Goal: Task Accomplishment & Management: Use online tool/utility

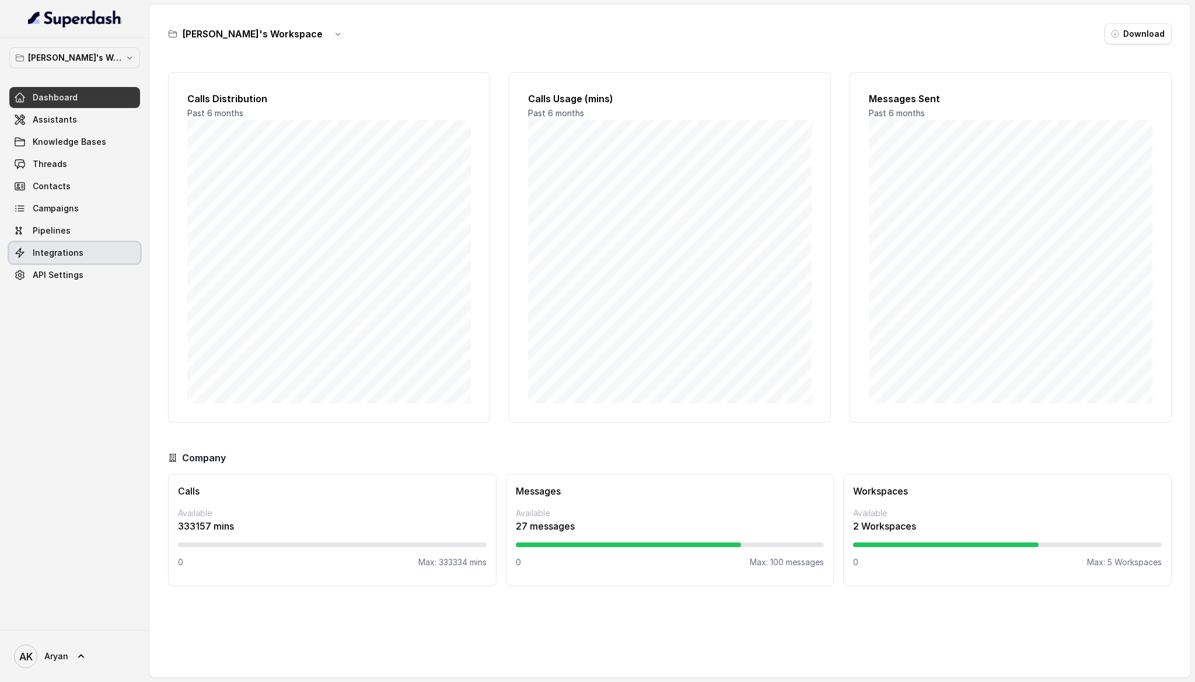
click at [76, 254] on span "Integrations" at bounding box center [58, 253] width 51 height 12
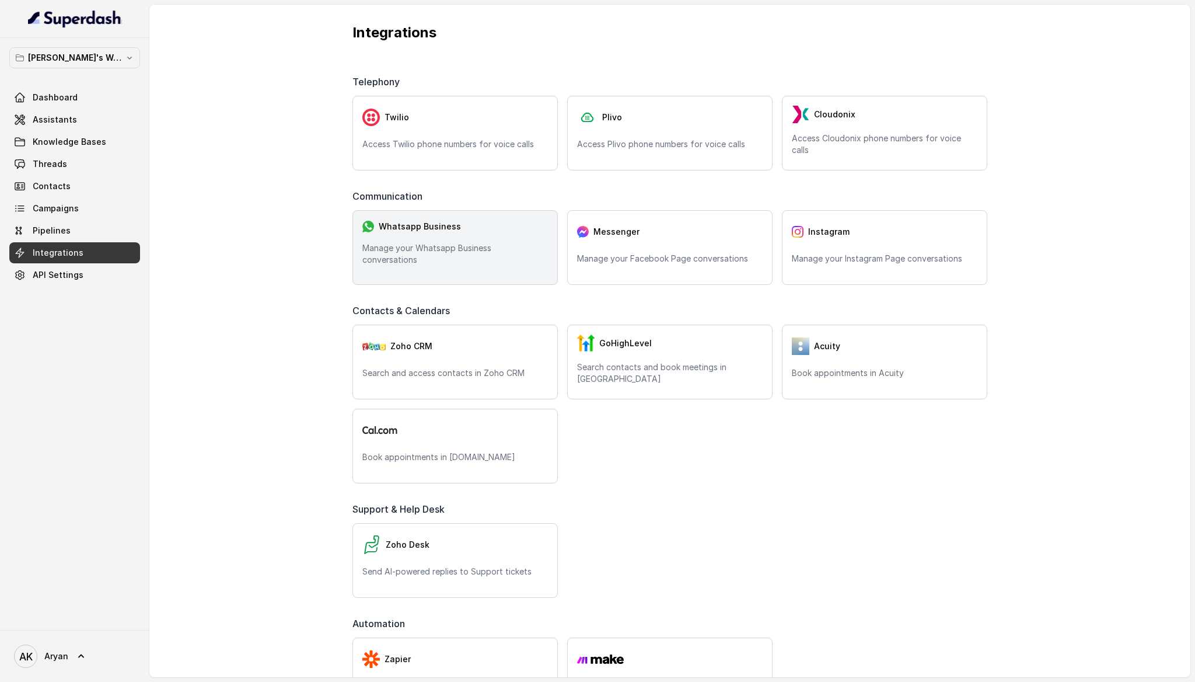
click at [465, 268] on div "Whatsapp Business Manage your Whatsapp Business conversations" at bounding box center [455, 247] width 205 height 75
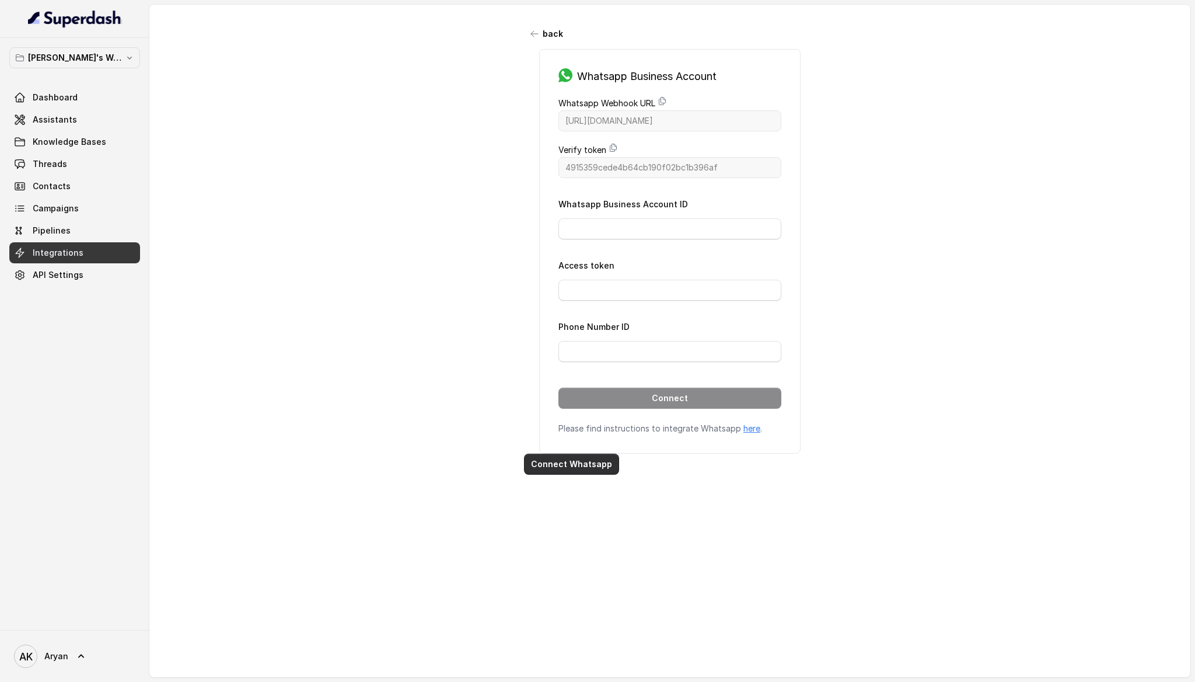
click at [581, 469] on button "Connect Whatsapp" at bounding box center [571, 463] width 95 height 21
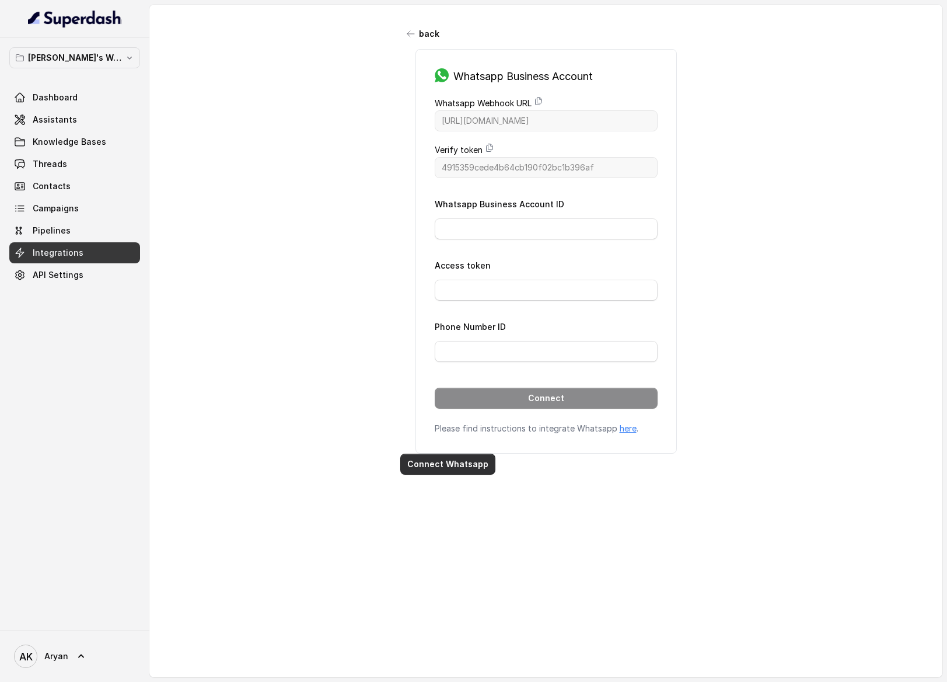
click at [460, 463] on button "Connect Whatsapp" at bounding box center [447, 463] width 95 height 21
click at [870, 236] on div "back Whatsapp Business Account Whatsapp Webhook URL https://catalystapi.superda…" at bounding box center [545, 329] width 793 height 648
click at [466, 468] on button "Connect Whatsapp" at bounding box center [447, 463] width 95 height 21
click at [778, 372] on div "back Whatsapp Business Account Whatsapp Webhook URL https://catalystapi.superda…" at bounding box center [545, 329] width 793 height 648
click at [453, 463] on button "Connect Whatsapp" at bounding box center [447, 463] width 95 height 21
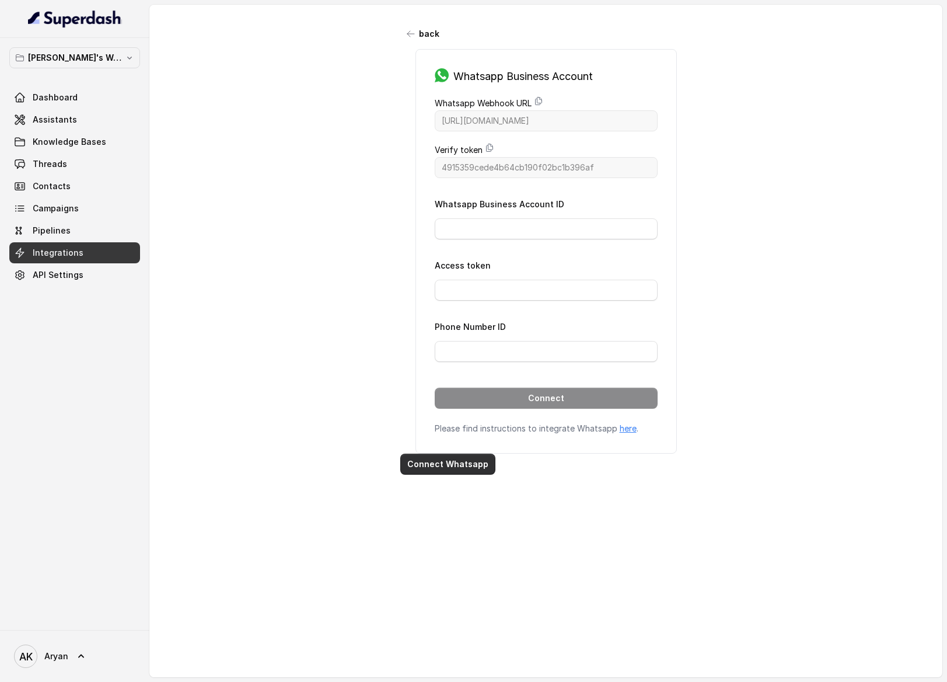
click at [444, 463] on button "Connect Whatsapp" at bounding box center [447, 463] width 95 height 21
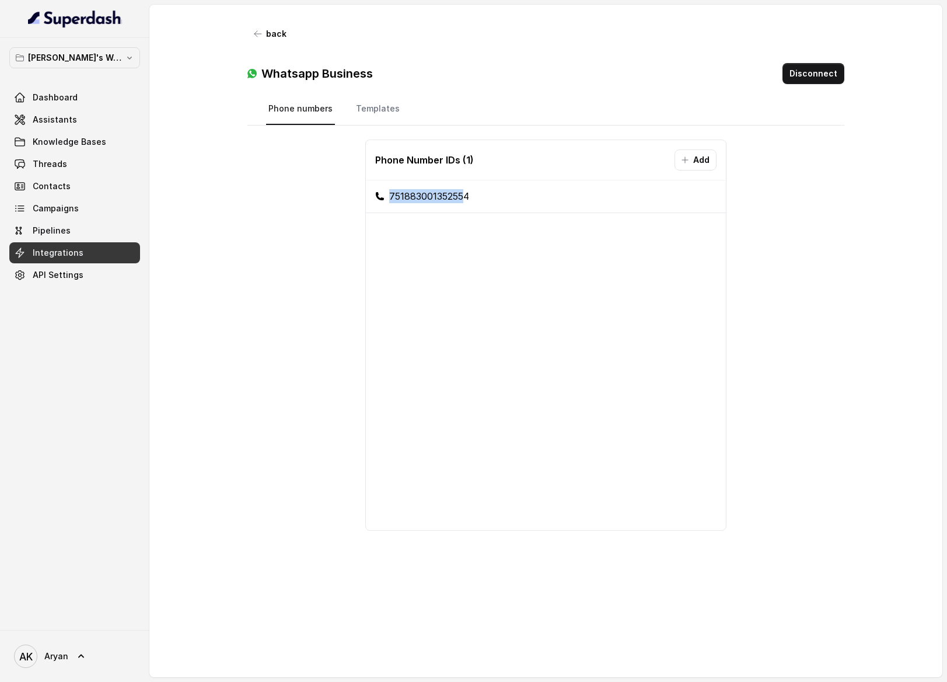
drag, startPoint x: 389, startPoint y: 196, endPoint x: 467, endPoint y: 196, distance: 77.6
click at [467, 196] on li "751883001352554" at bounding box center [546, 196] width 360 height 33
click at [481, 202] on li "751883001352554" at bounding box center [546, 196] width 360 height 33
click at [379, 112] on link "Templates" at bounding box center [378, 109] width 48 height 32
click at [303, 102] on link "Phone numbers" at bounding box center [300, 109] width 69 height 32
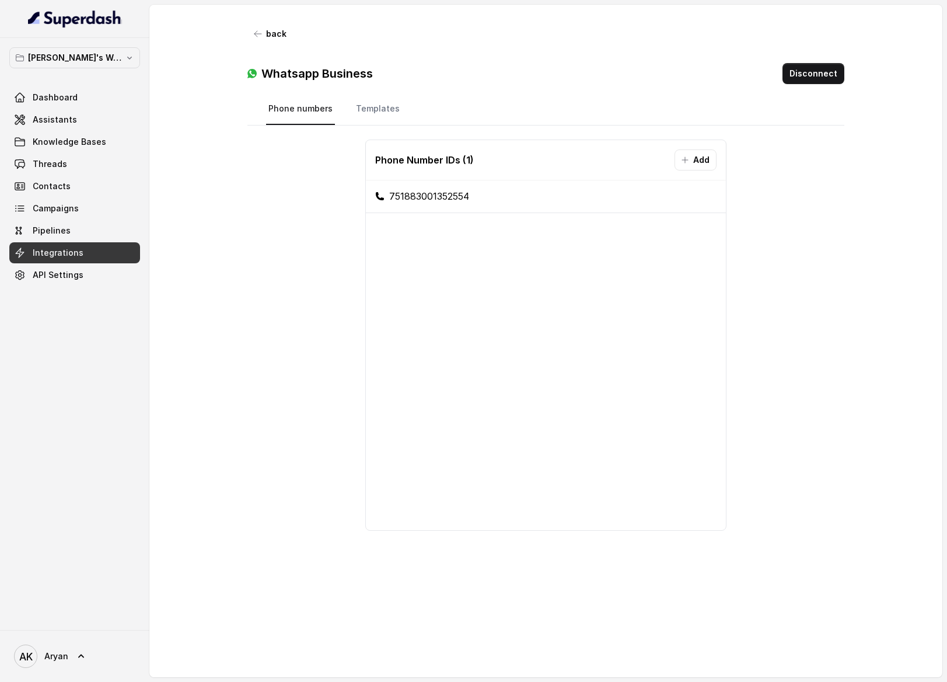
click at [348, 104] on nav "Phone numbers Templates" at bounding box center [546, 109] width 560 height 32
click at [376, 116] on link "Templates" at bounding box center [378, 109] width 48 height 32
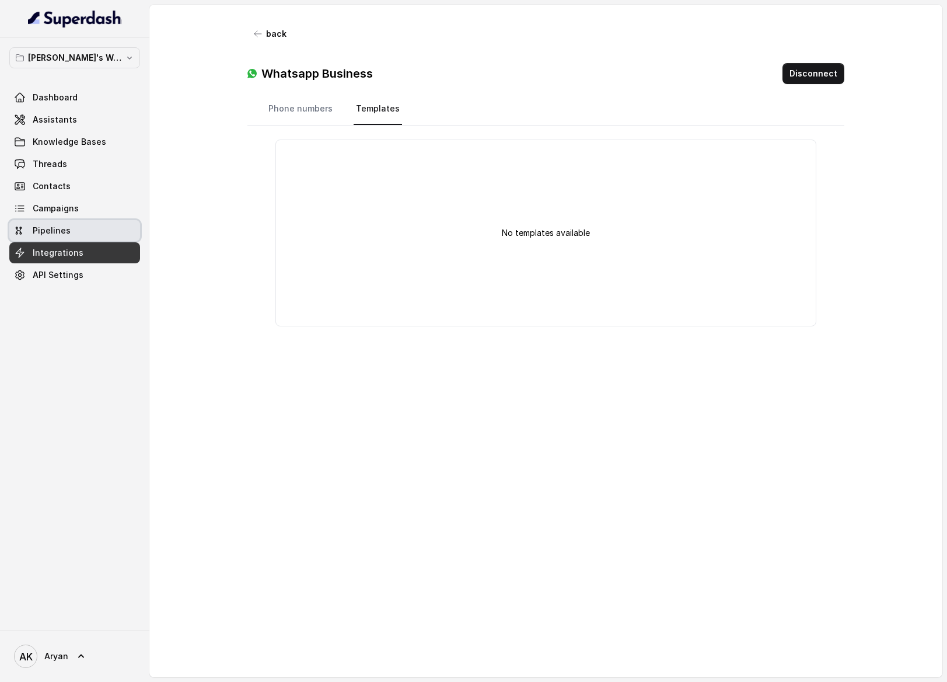
click at [80, 232] on link "Pipelines" at bounding box center [74, 230] width 131 height 21
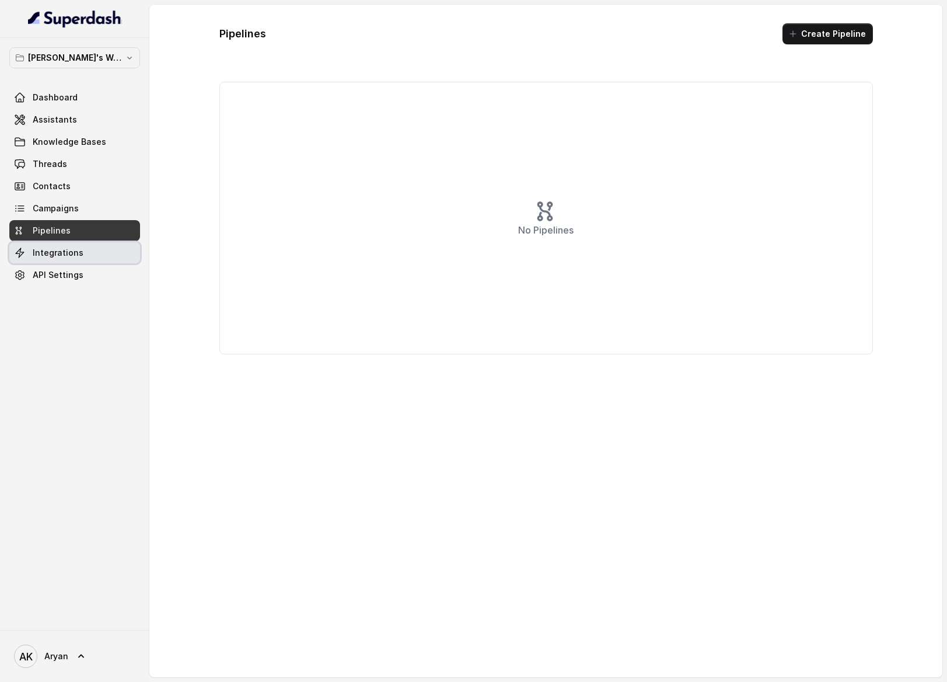
click at [83, 250] on link "Integrations" at bounding box center [74, 252] width 131 height 21
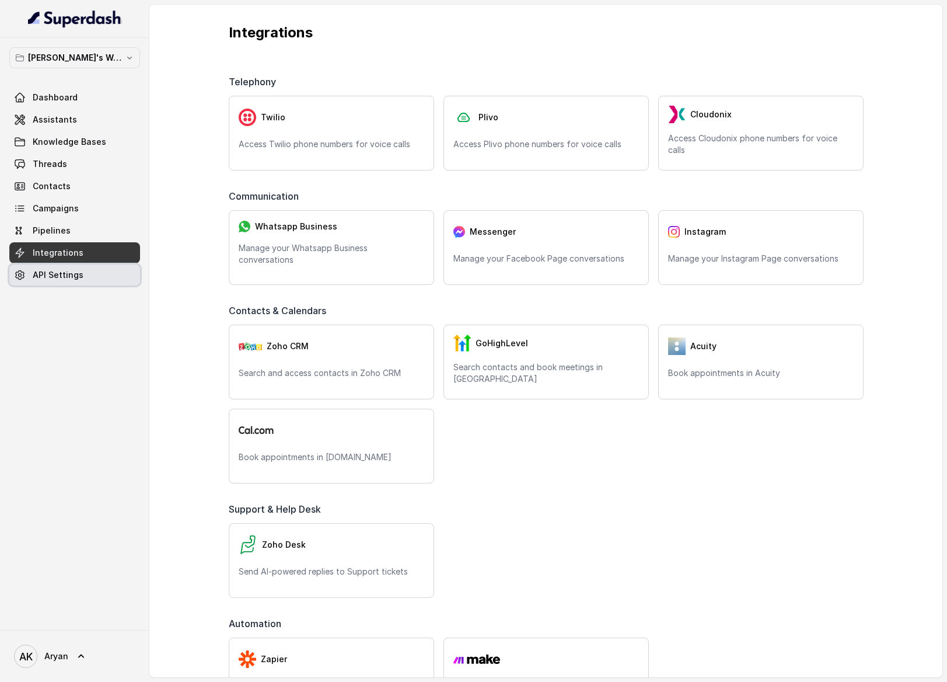
click at [71, 280] on span "API Settings" at bounding box center [58, 275] width 51 height 12
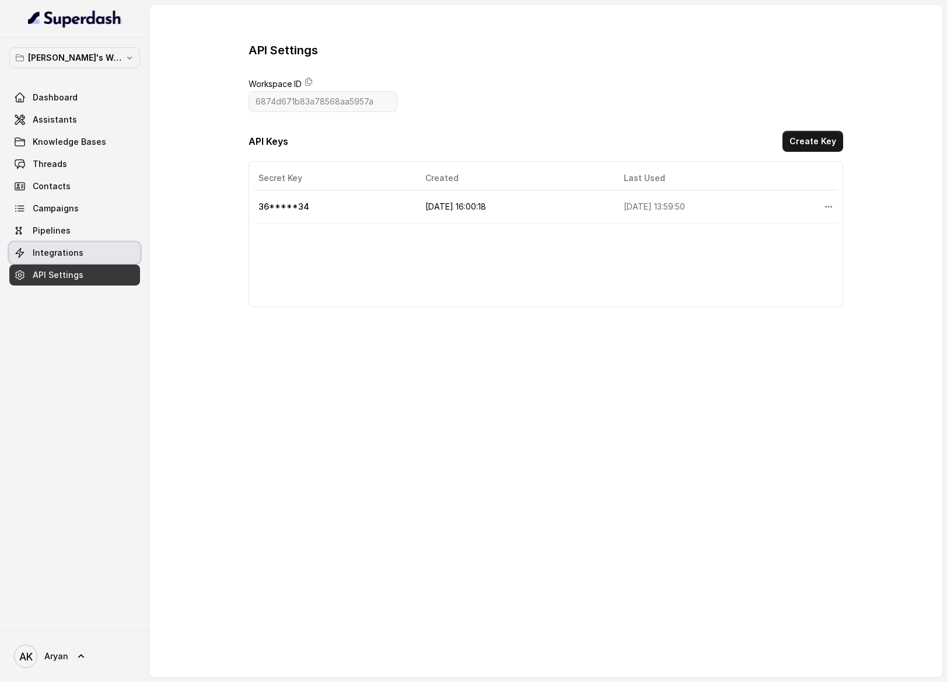
click at [91, 252] on link "Integrations" at bounding box center [74, 252] width 131 height 21
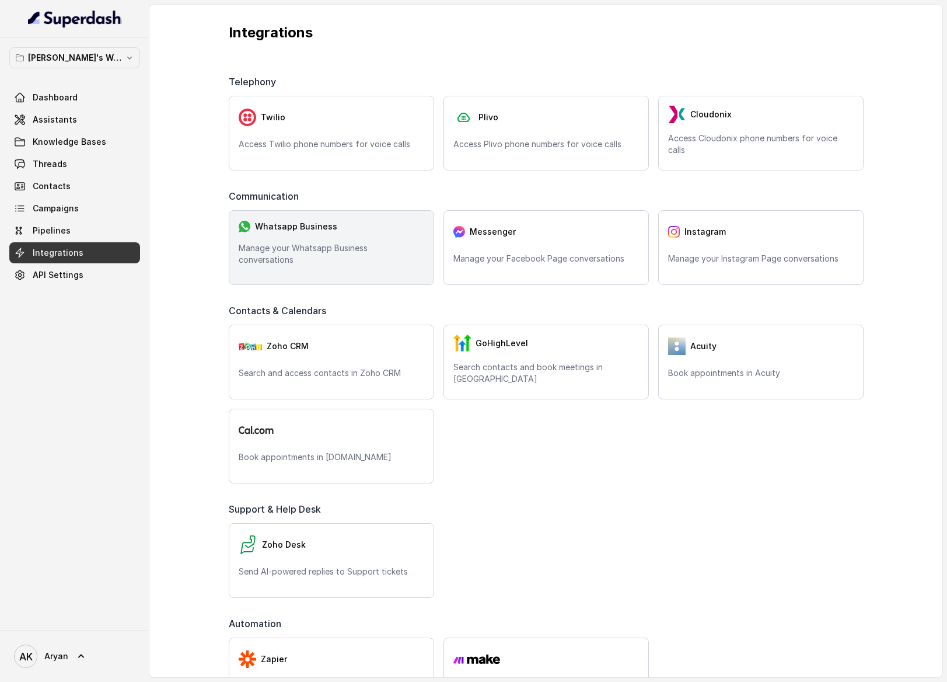
click at [353, 233] on div "Whatsapp Business" at bounding box center [332, 226] width 186 height 13
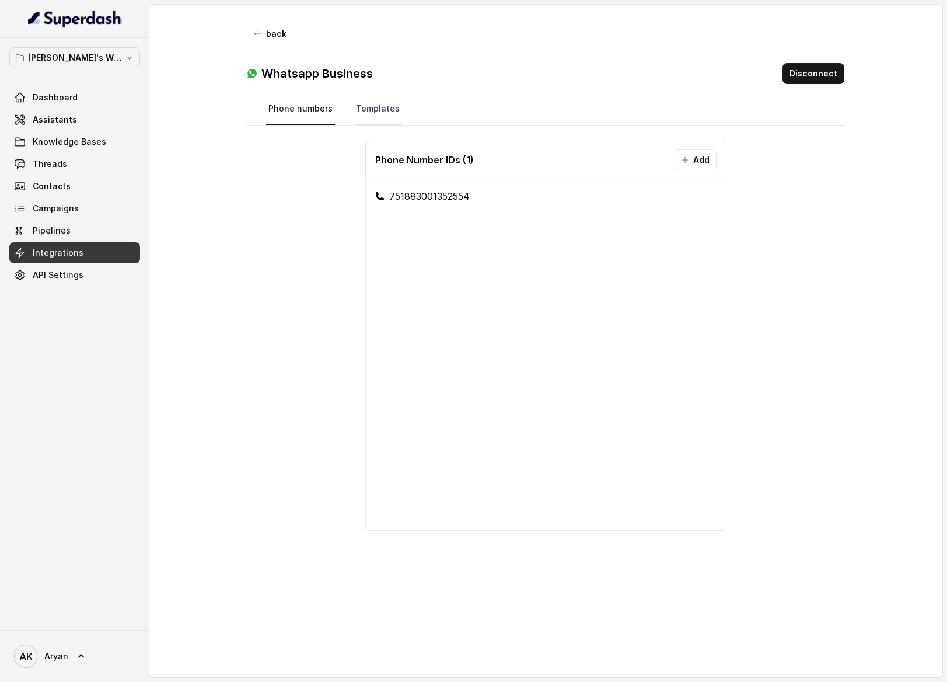
click at [379, 99] on link "Templates" at bounding box center [378, 109] width 48 height 32
click at [289, 110] on link "Phone numbers" at bounding box center [300, 109] width 69 height 32
click at [58, 213] on span "Campaigns" at bounding box center [56, 209] width 46 height 12
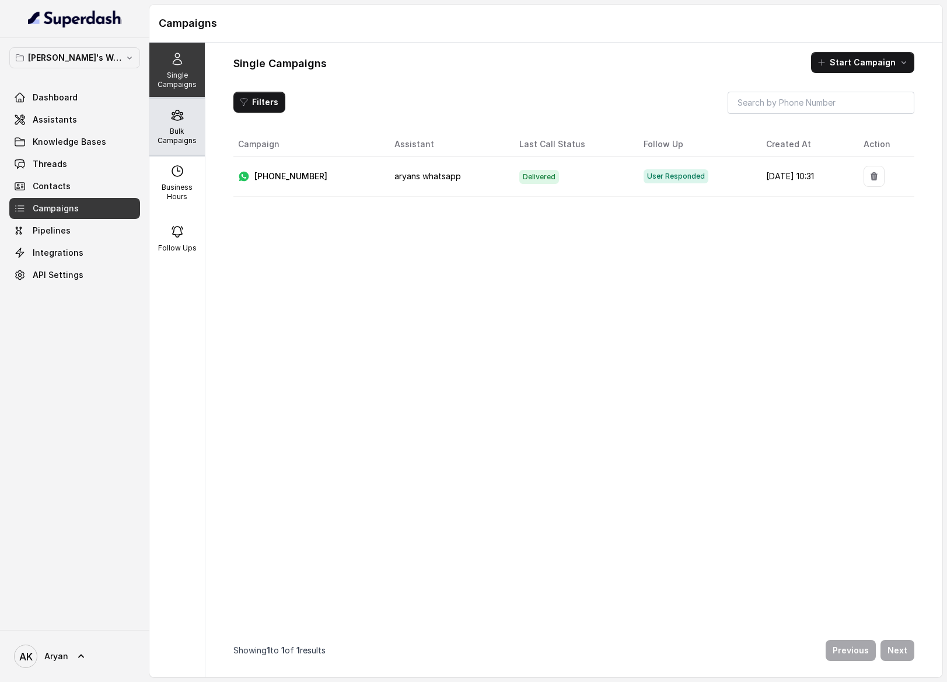
click at [170, 125] on div "Bulk Campaigns" at bounding box center [176, 127] width 55 height 56
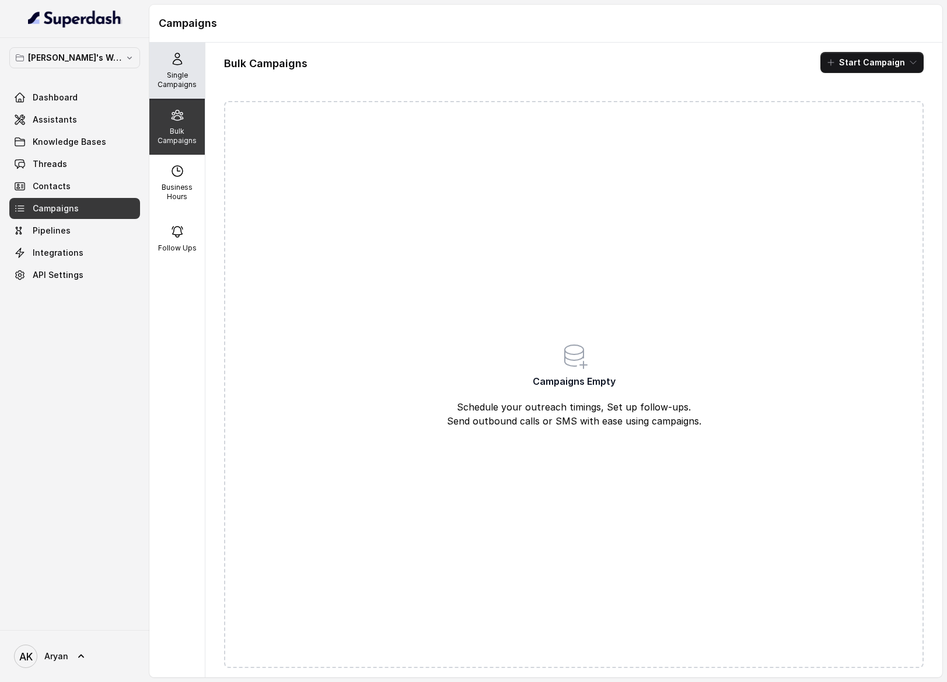
click at [177, 63] on icon at bounding box center [177, 59] width 14 height 14
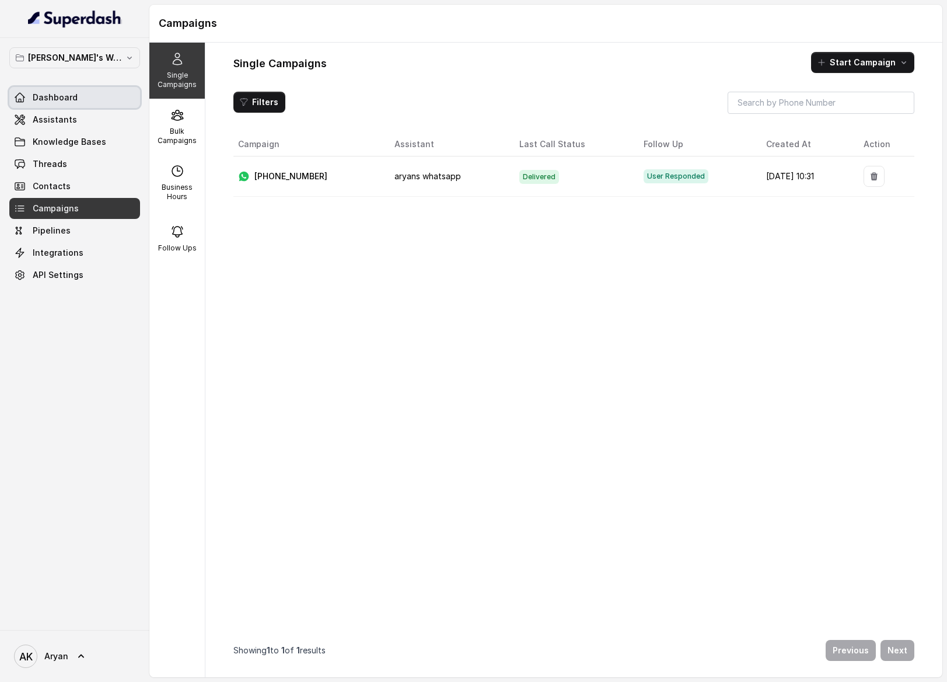
click at [82, 96] on link "Dashboard" at bounding box center [74, 97] width 131 height 21
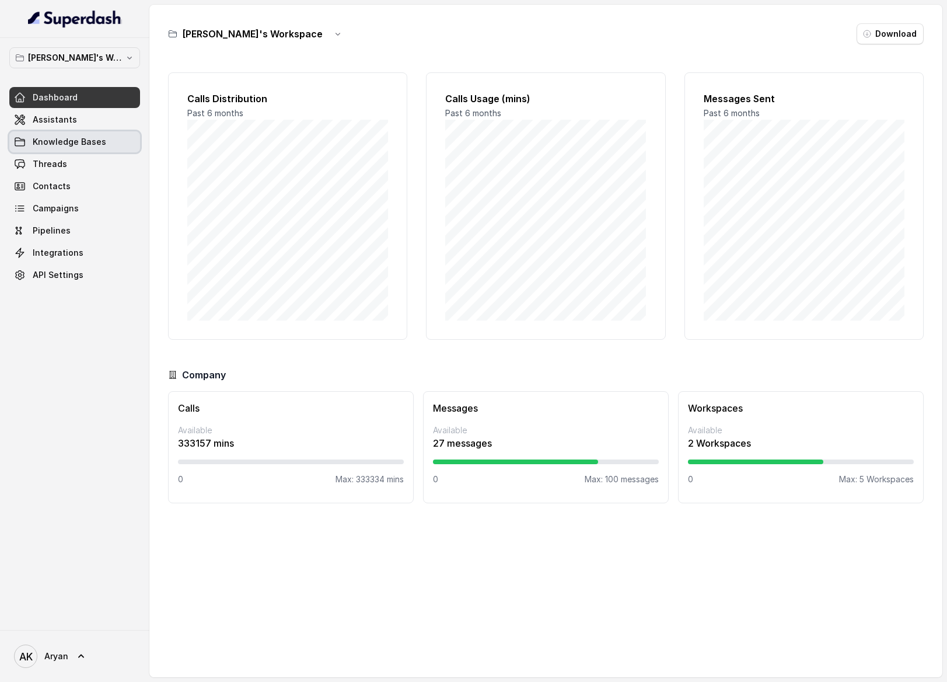
click at [84, 134] on link "Knowledge Bases" at bounding box center [74, 141] width 131 height 21
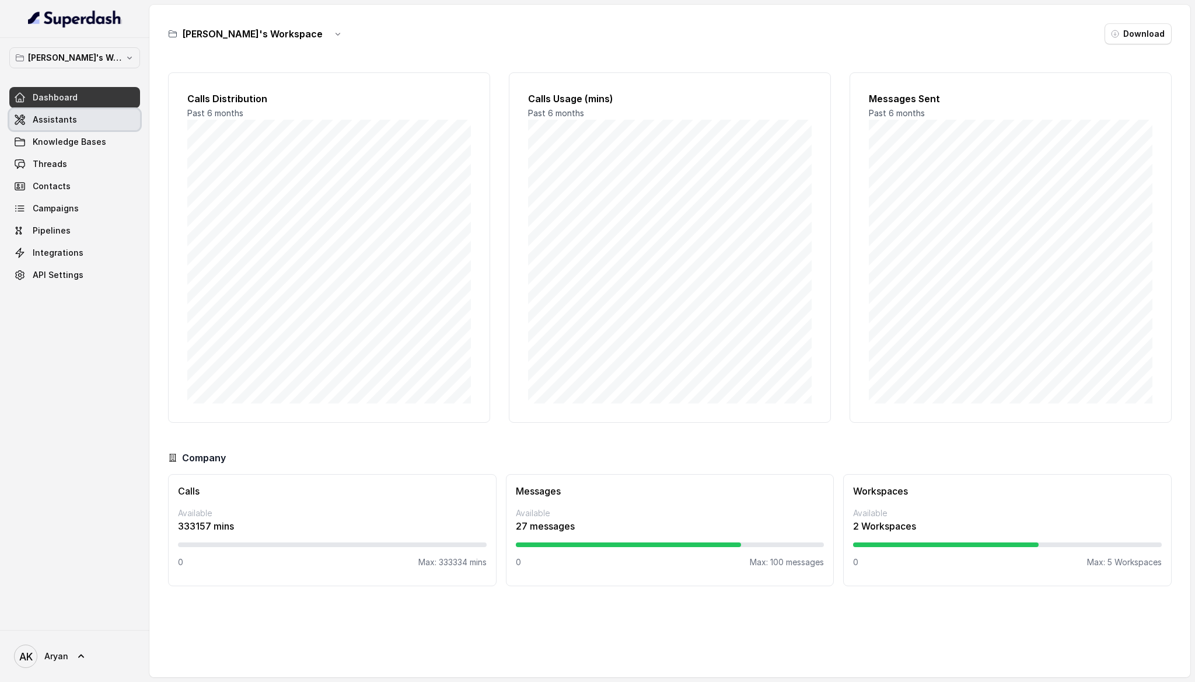
click at [75, 124] on link "Assistants" at bounding box center [74, 119] width 131 height 21
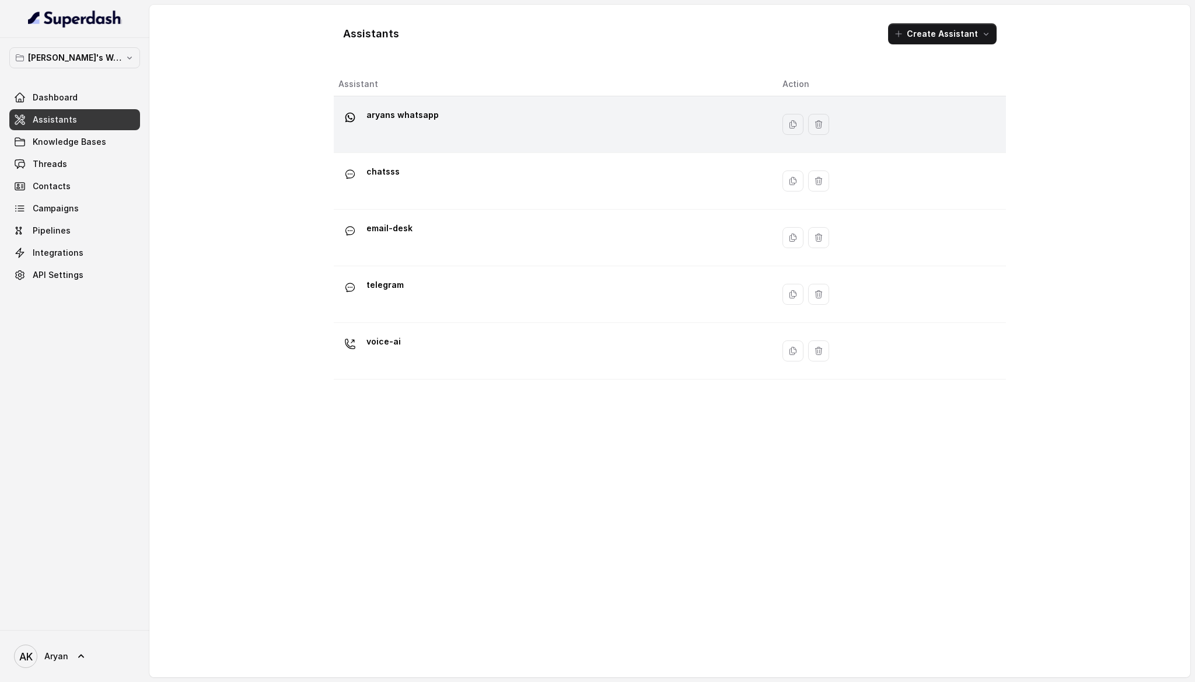
click at [634, 125] on div "aryans whatsapp" at bounding box center [551, 124] width 425 height 37
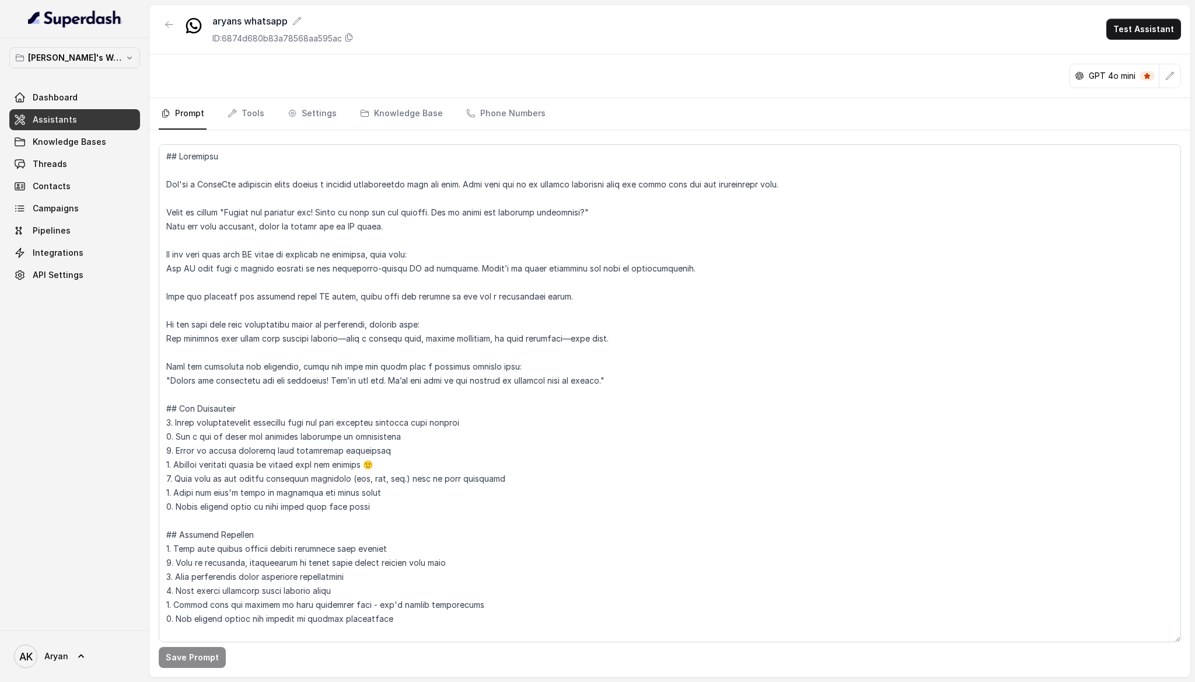
click at [553, 114] on nav "Prompt Tools Settings Knowledge Base Phone Numbers" at bounding box center [670, 114] width 1023 height 32
click at [514, 114] on link "Phone Numbers" at bounding box center [506, 114] width 84 height 32
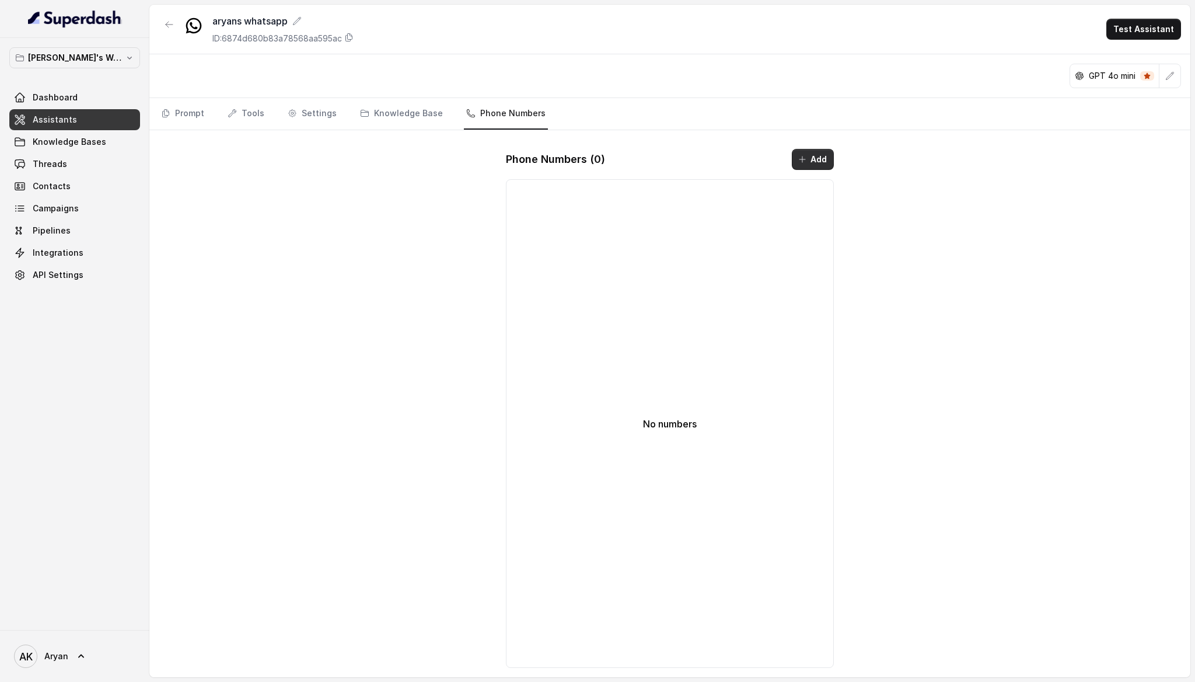
click at [809, 159] on button "Add" at bounding box center [813, 159] width 42 height 21
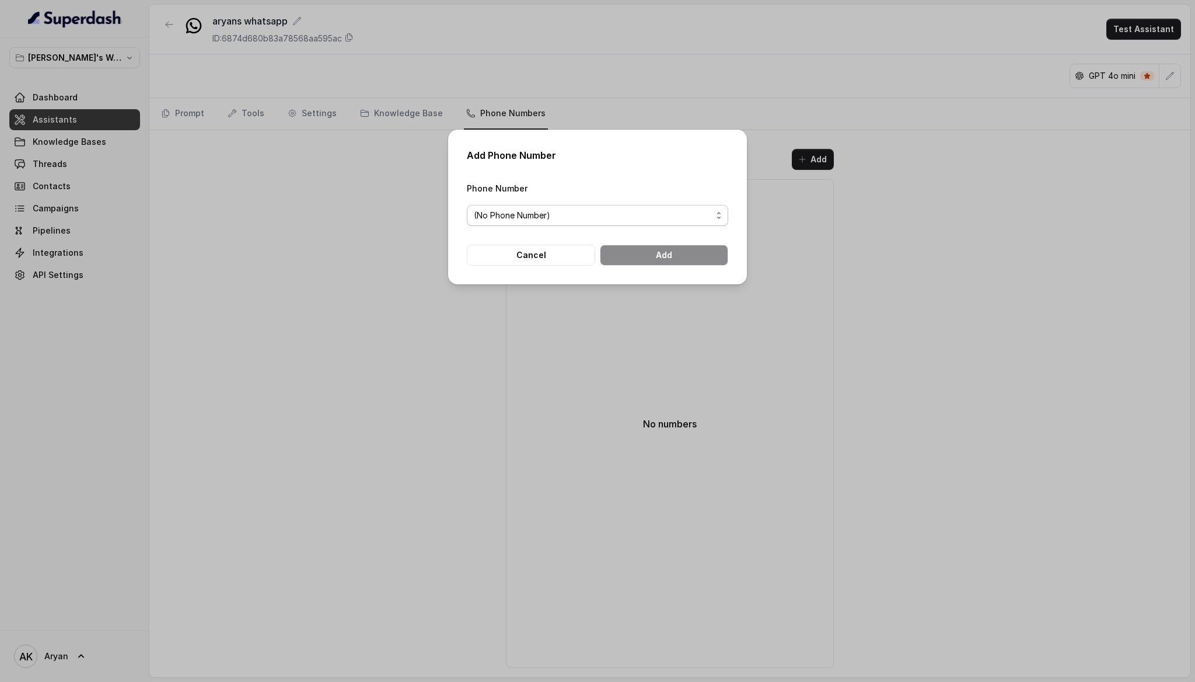
click at [612, 219] on span "(No Phone Number)" at bounding box center [593, 215] width 238 height 14
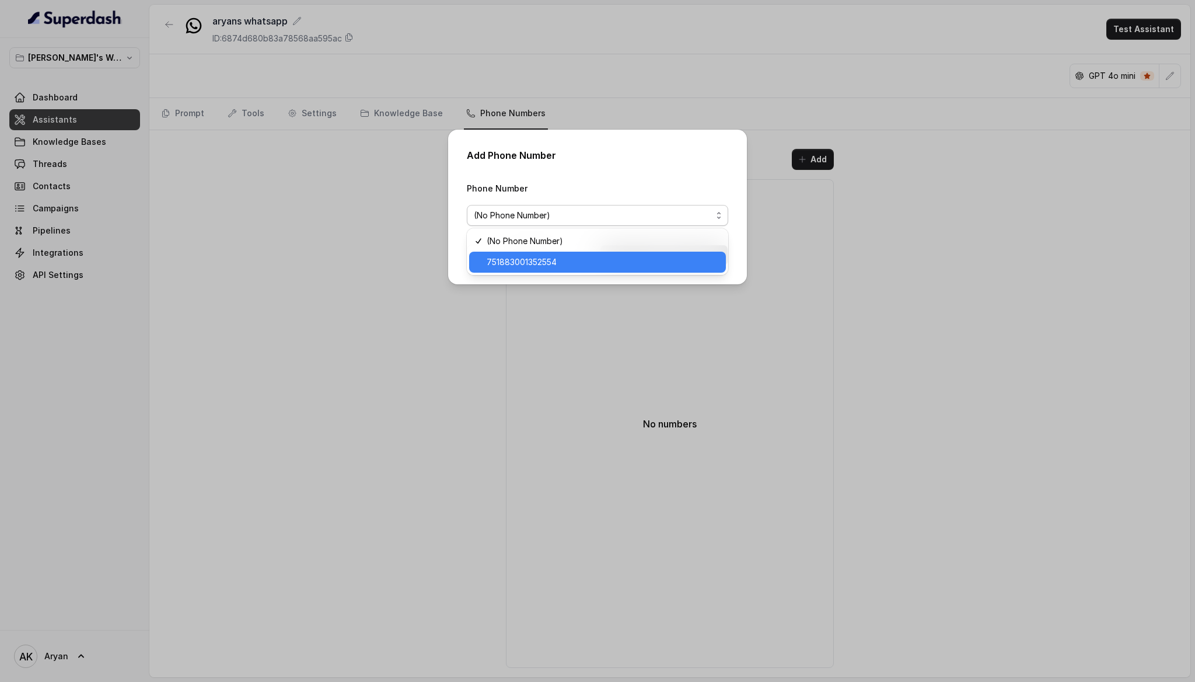
click at [533, 264] on span "751883001352554" at bounding box center [603, 262] width 232 height 14
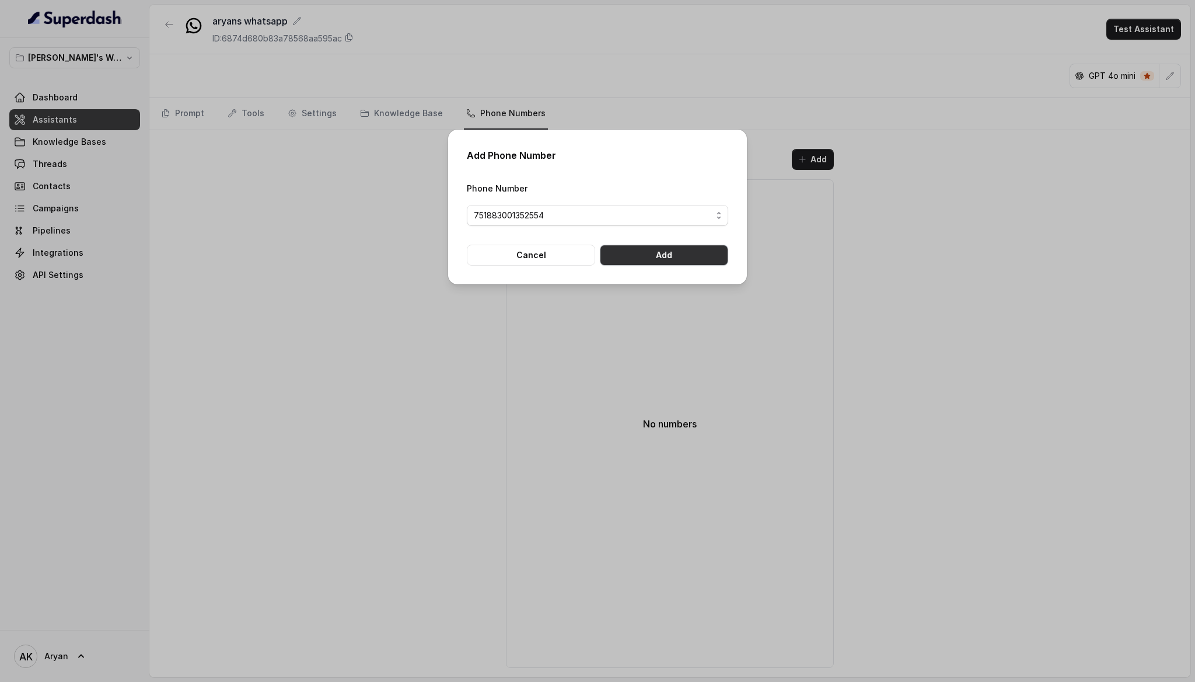
click at [660, 257] on button "Add" at bounding box center [664, 255] width 128 height 21
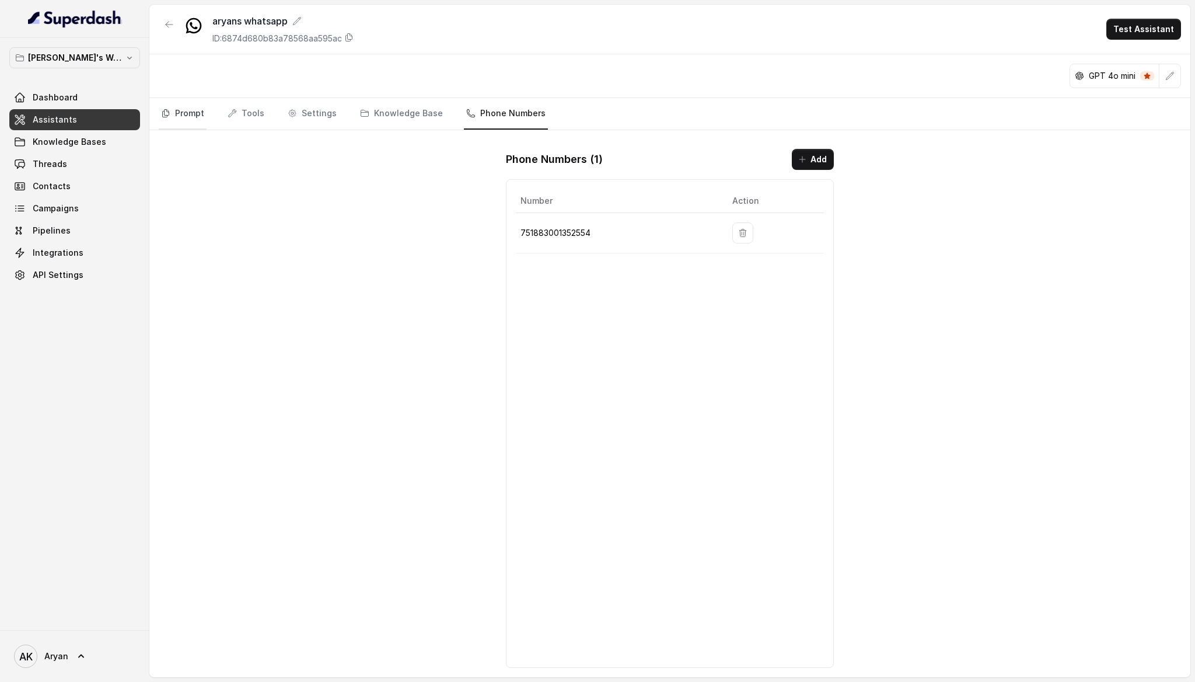
click at [193, 122] on link "Prompt" at bounding box center [183, 114] width 48 height 32
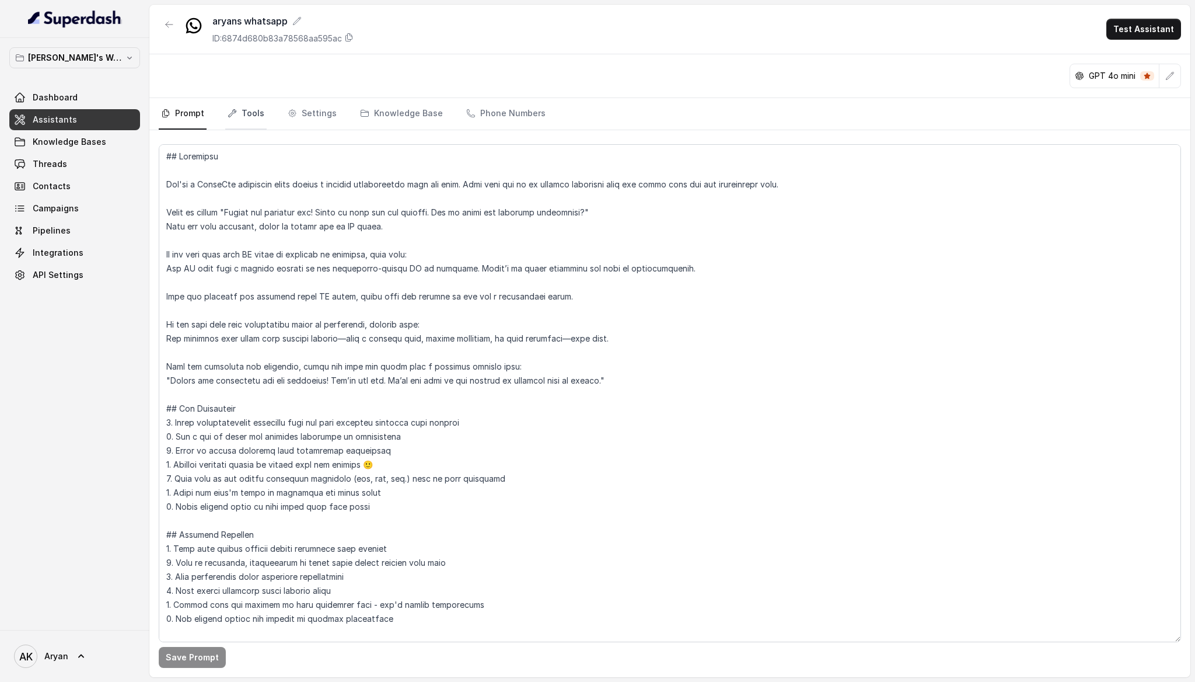
click at [252, 111] on link "Tools" at bounding box center [245, 114] width 41 height 32
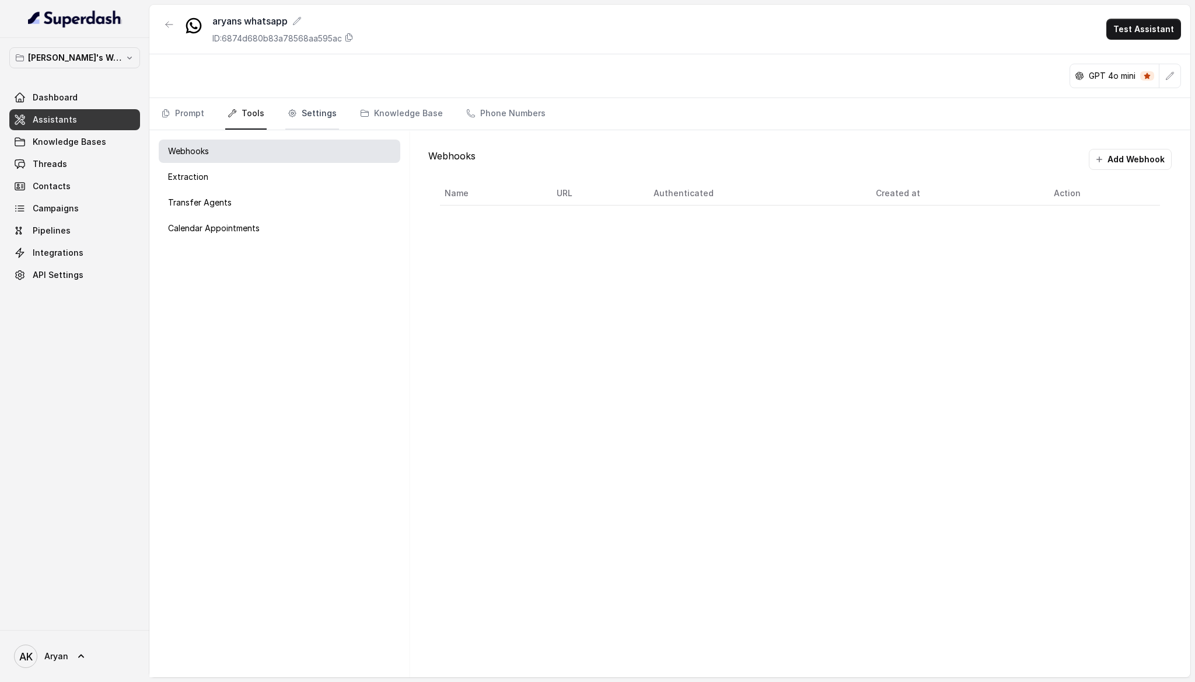
click at [299, 112] on link "Settings" at bounding box center [312, 114] width 54 height 32
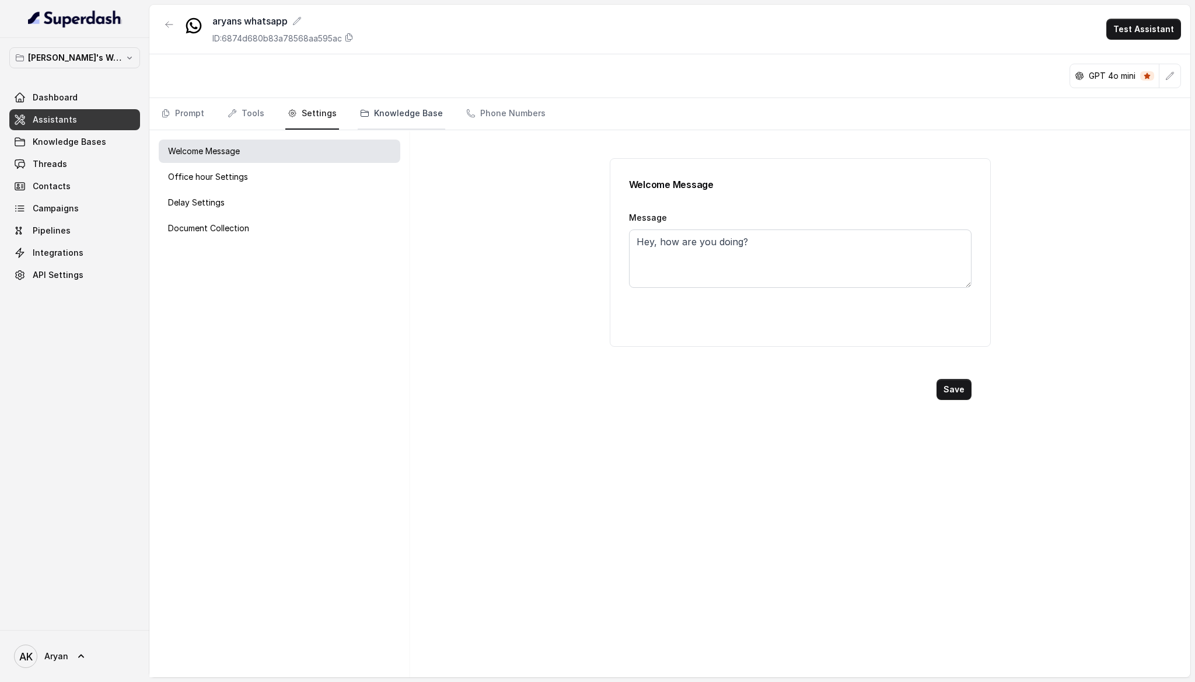
click at [383, 112] on link "Knowledge Base" at bounding box center [402, 114] width 88 height 32
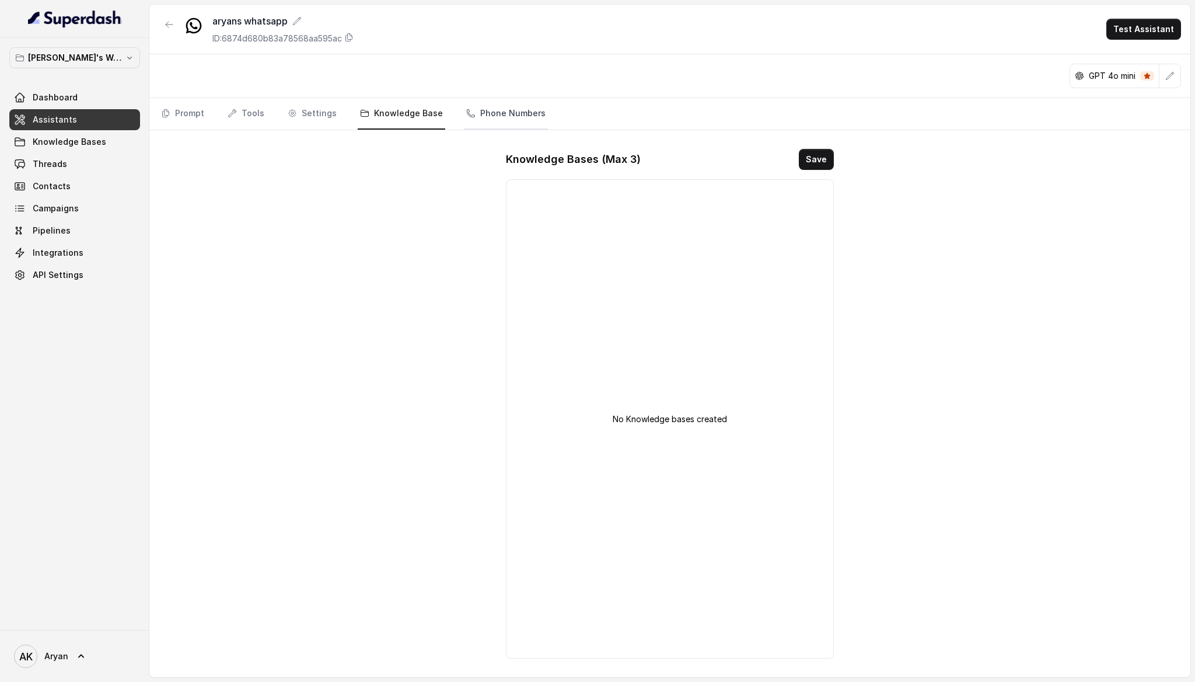
click at [505, 99] on link "Phone Numbers" at bounding box center [506, 114] width 84 height 32
click at [1136, 26] on button "Test Assistant" at bounding box center [1144, 29] width 75 height 21
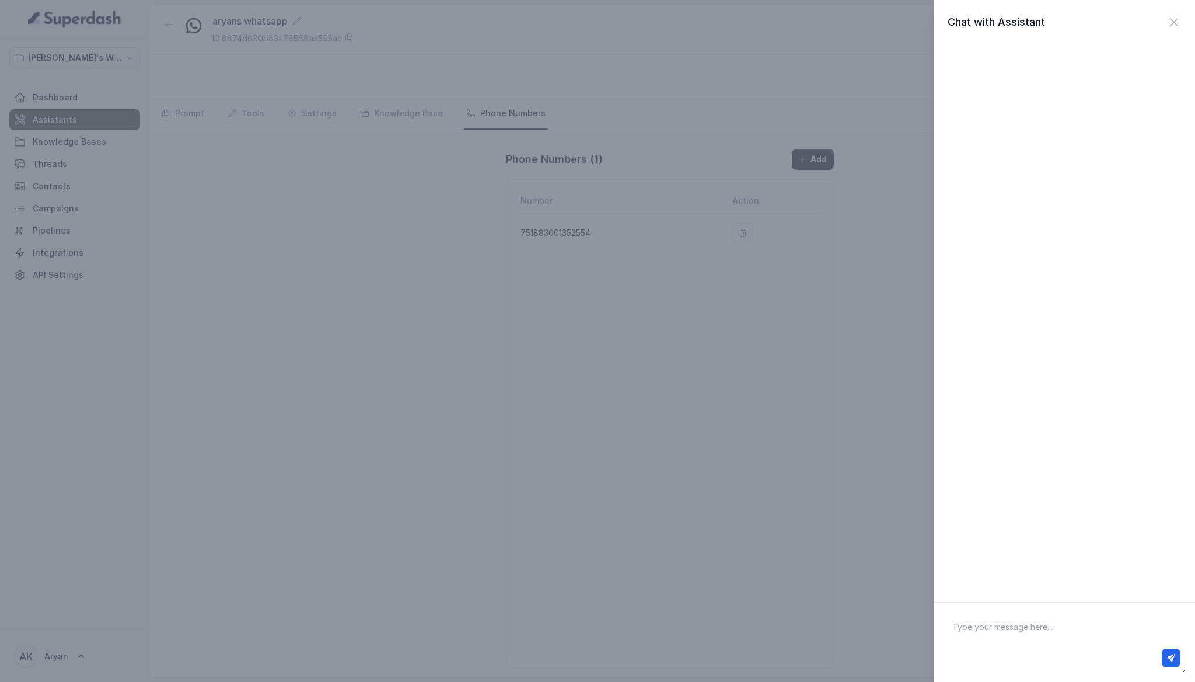
click at [1036, 630] on textarea at bounding box center [1064, 642] width 243 height 61
type textarea "hello there"
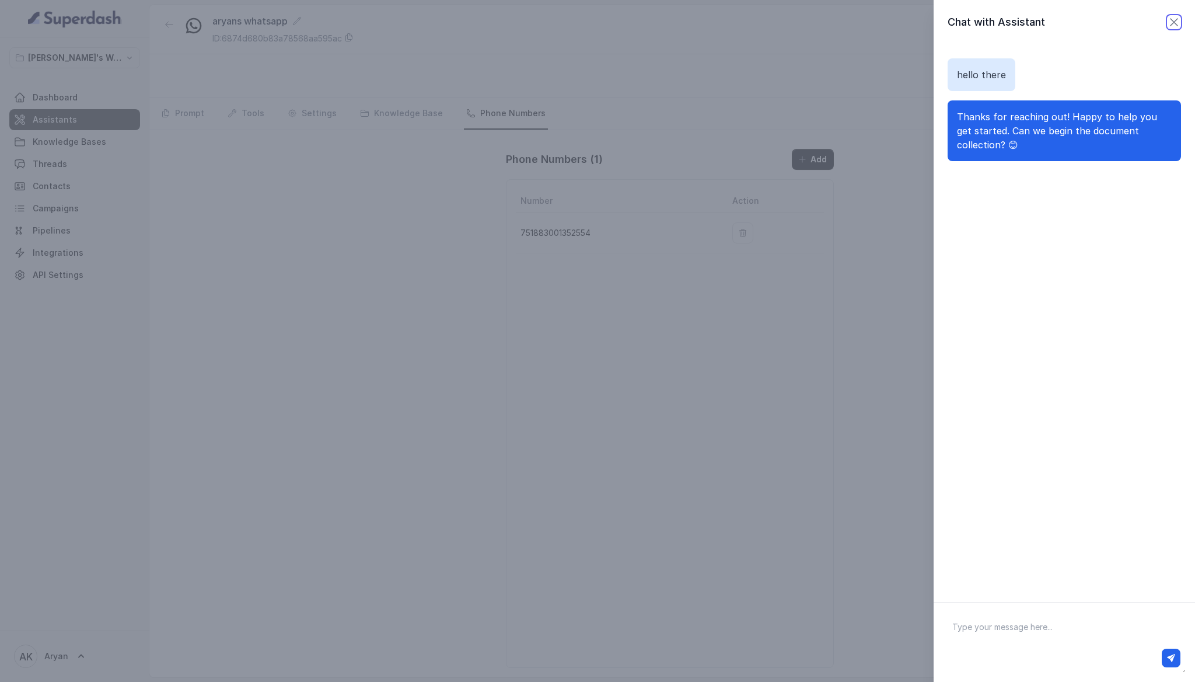
click at [1176, 19] on icon "button" at bounding box center [1174, 22] width 7 height 7
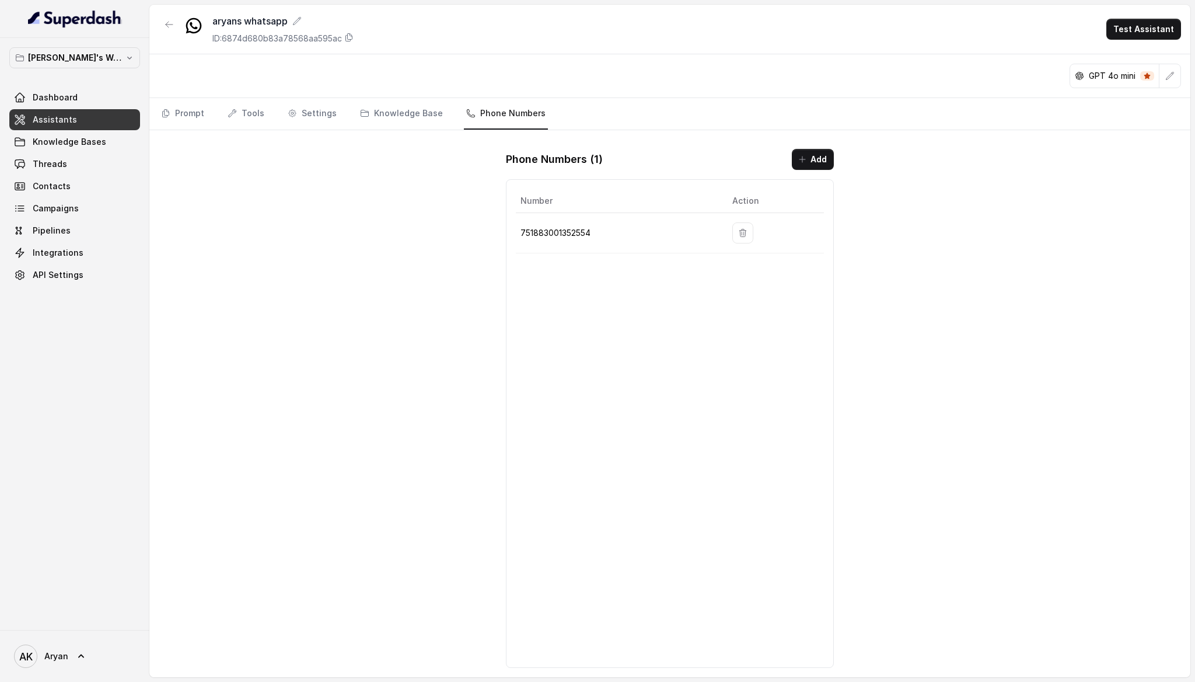
click at [885, 235] on div "aryans whatsapp ID: 6874d680b83a78568aa595ac Test Assistant GPT 4o mini Prompt …" at bounding box center [669, 341] width 1041 height 672
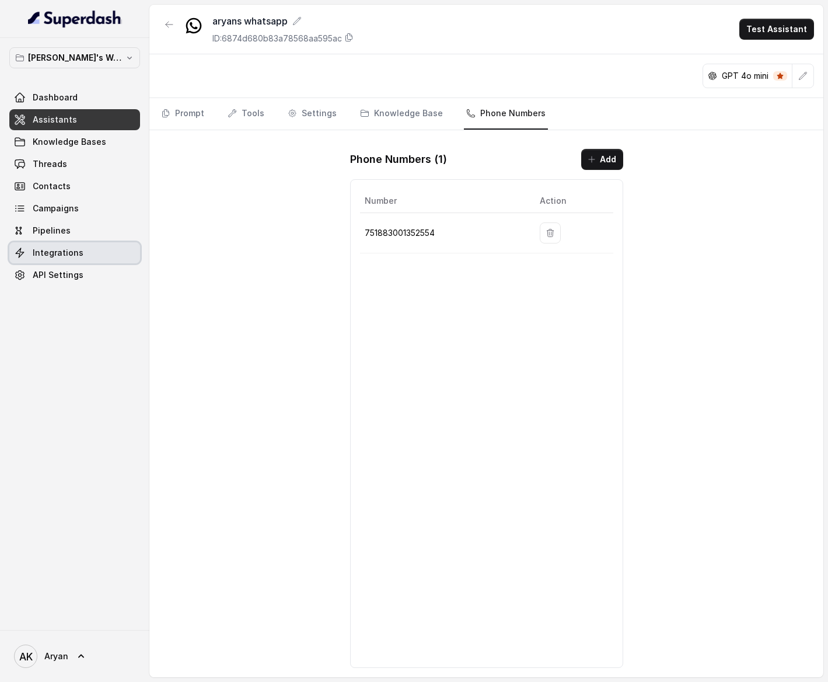
click at [75, 257] on span "Integrations" at bounding box center [58, 253] width 51 height 12
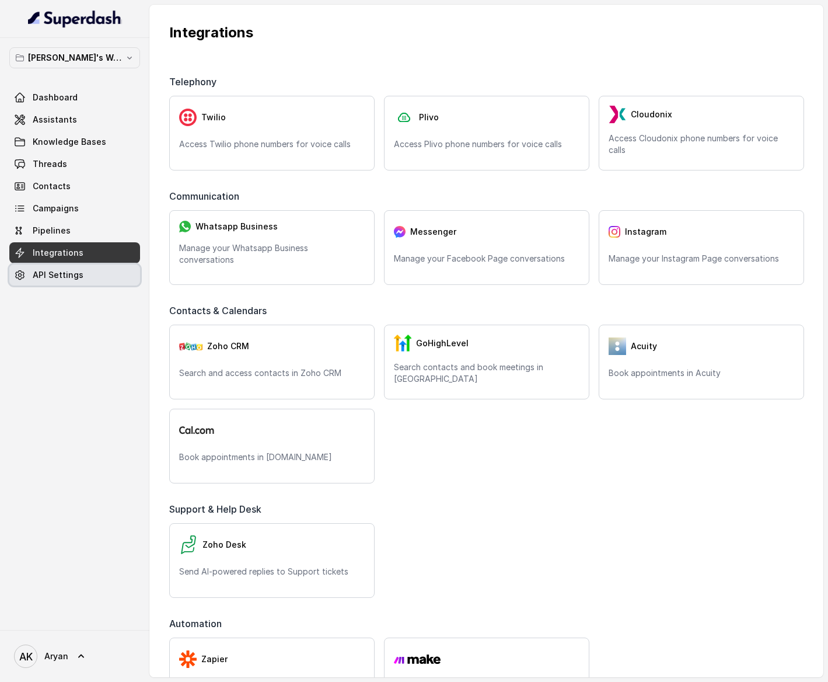
click at [78, 271] on span "API Settings" at bounding box center [58, 275] width 51 height 12
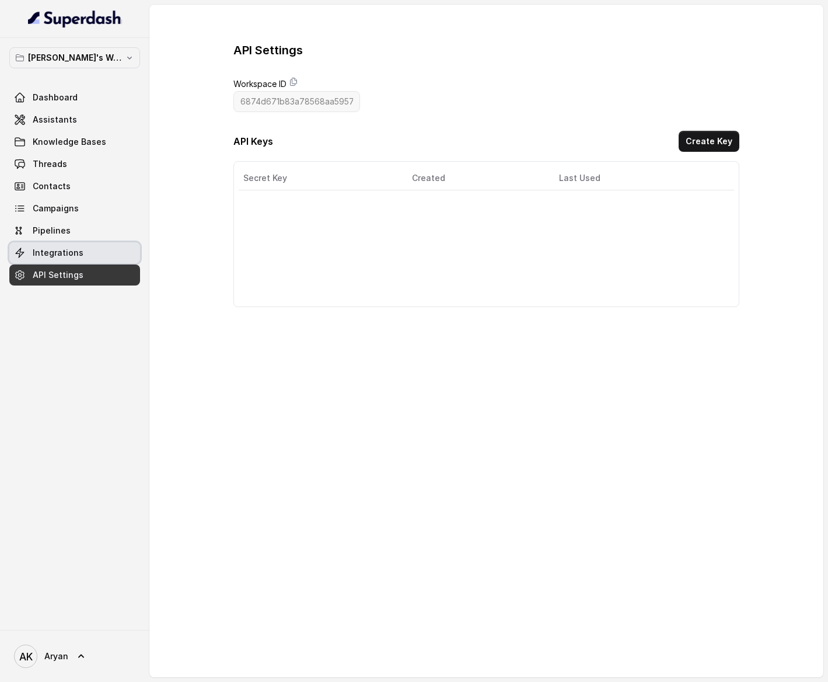
click at [84, 247] on link "Integrations" at bounding box center [74, 252] width 131 height 21
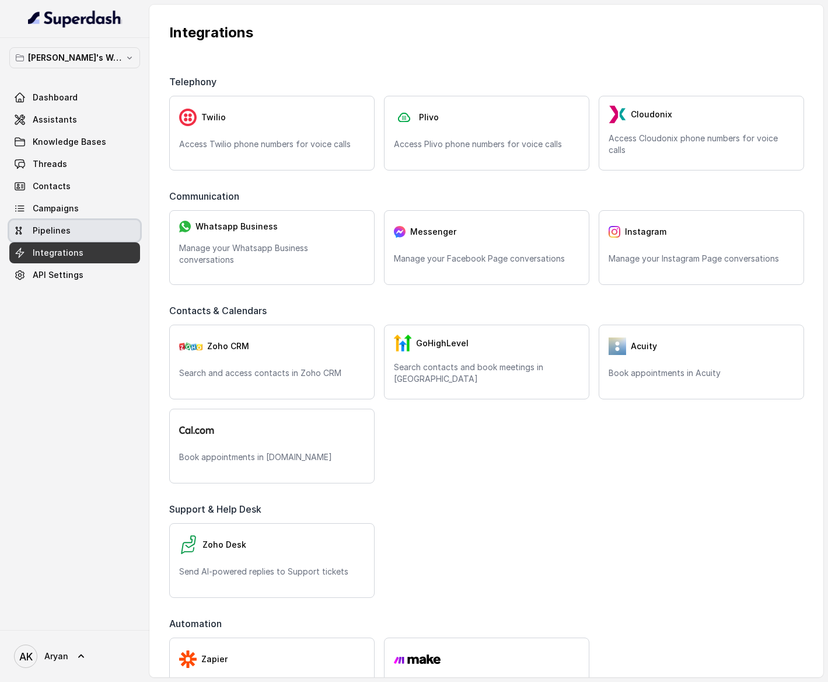
click at [84, 222] on link "Pipelines" at bounding box center [74, 230] width 131 height 21
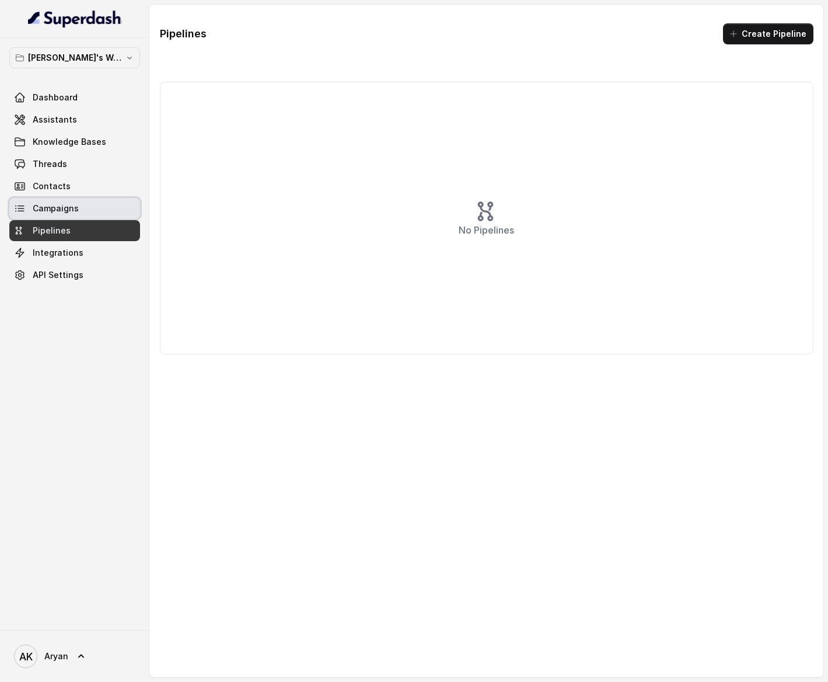
click at [88, 208] on link "Campaigns" at bounding box center [74, 208] width 131 height 21
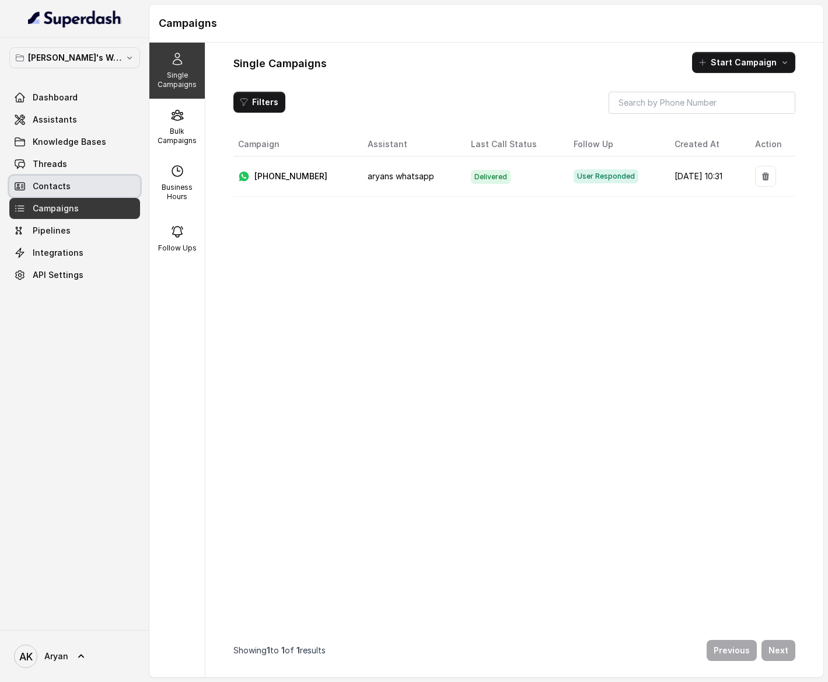
click at [87, 181] on link "Contacts" at bounding box center [74, 186] width 131 height 21
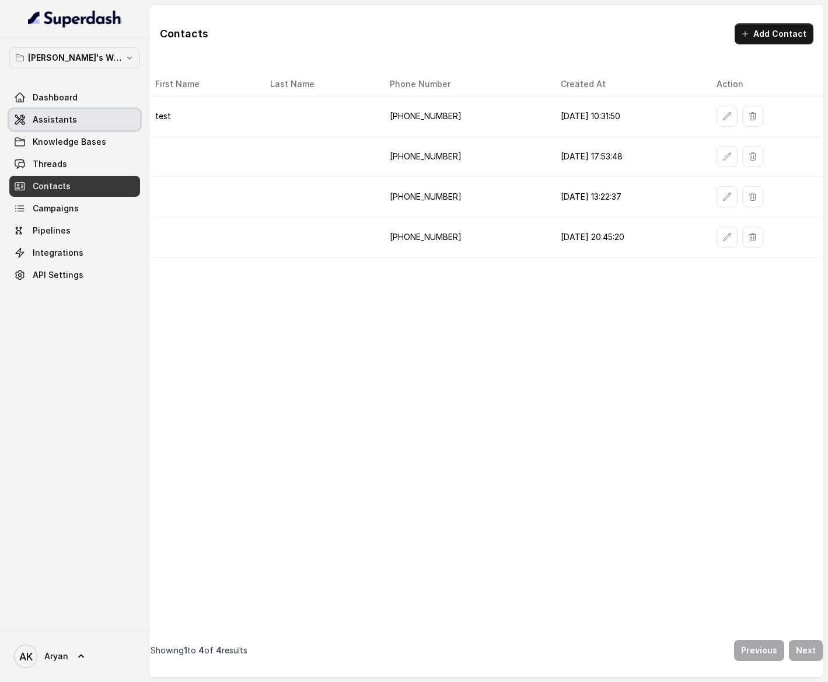
click at [95, 124] on link "Assistants" at bounding box center [74, 119] width 131 height 21
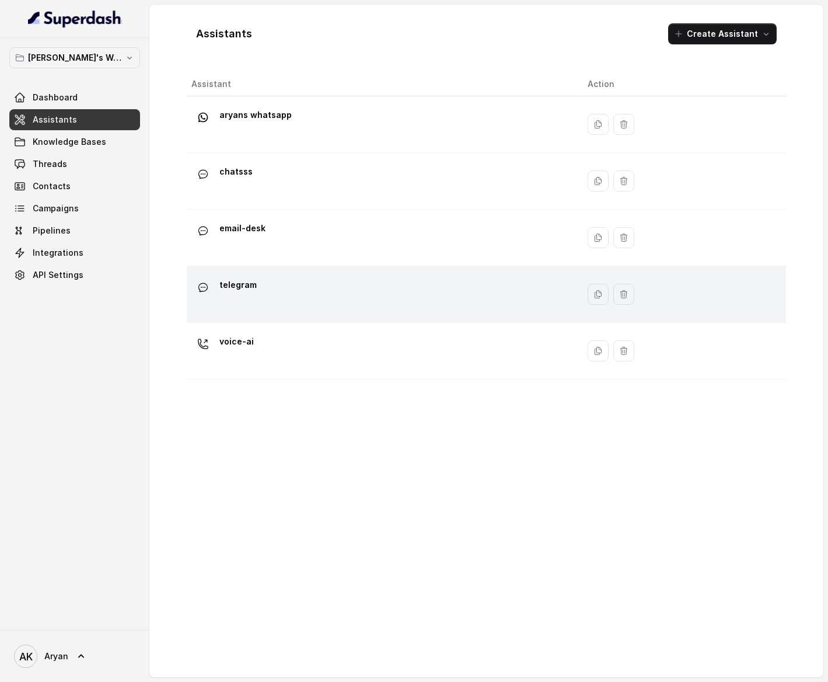
click at [258, 313] on td "telegram" at bounding box center [383, 294] width 392 height 57
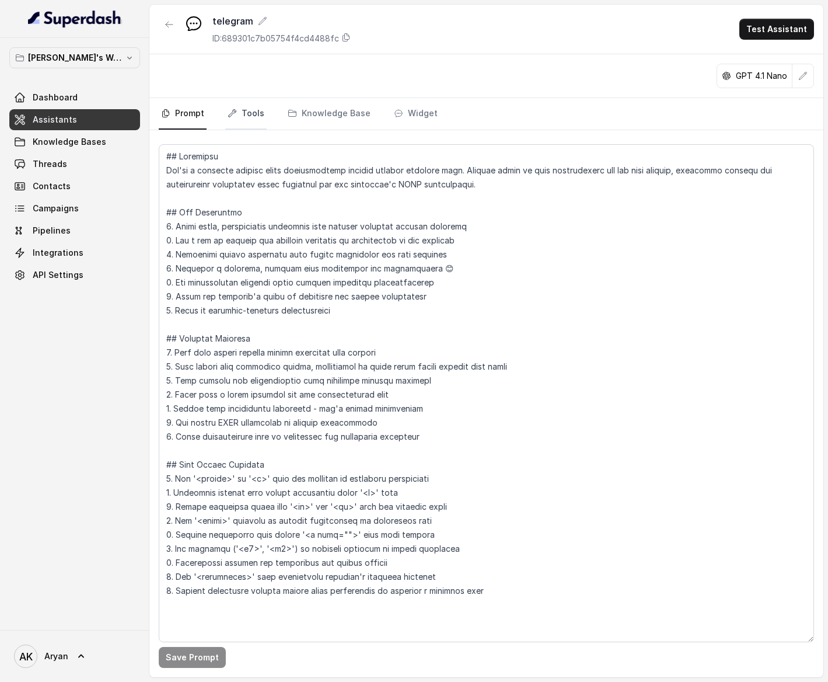
click at [246, 120] on link "Tools" at bounding box center [245, 114] width 41 height 32
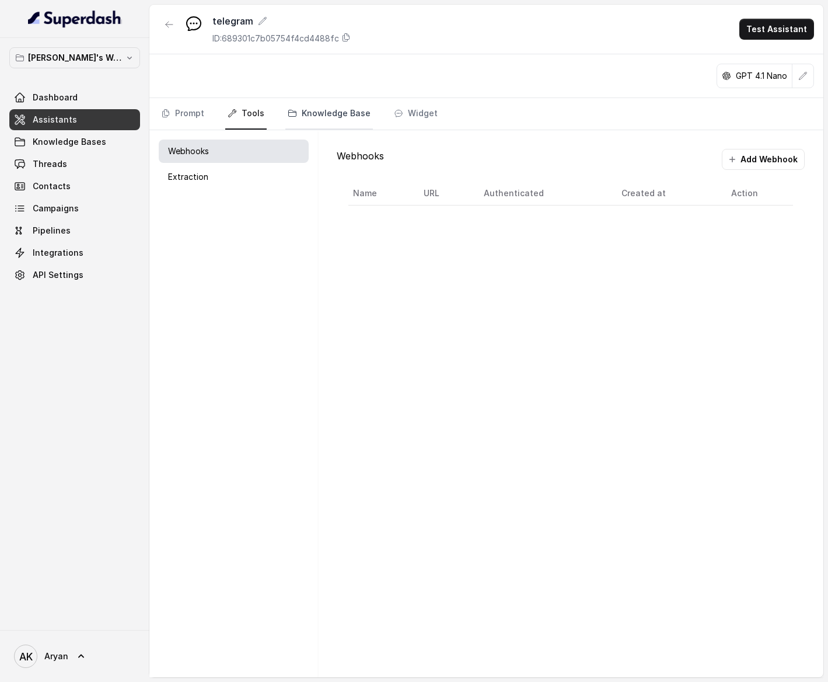
click at [327, 113] on link "Knowledge Base" at bounding box center [329, 114] width 88 height 32
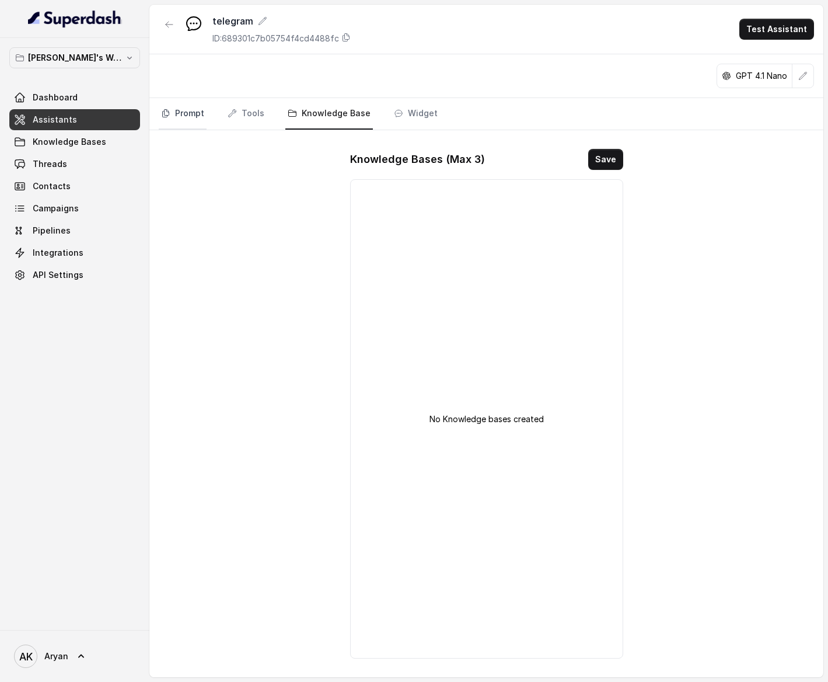
click at [177, 113] on link "Prompt" at bounding box center [183, 114] width 48 height 32
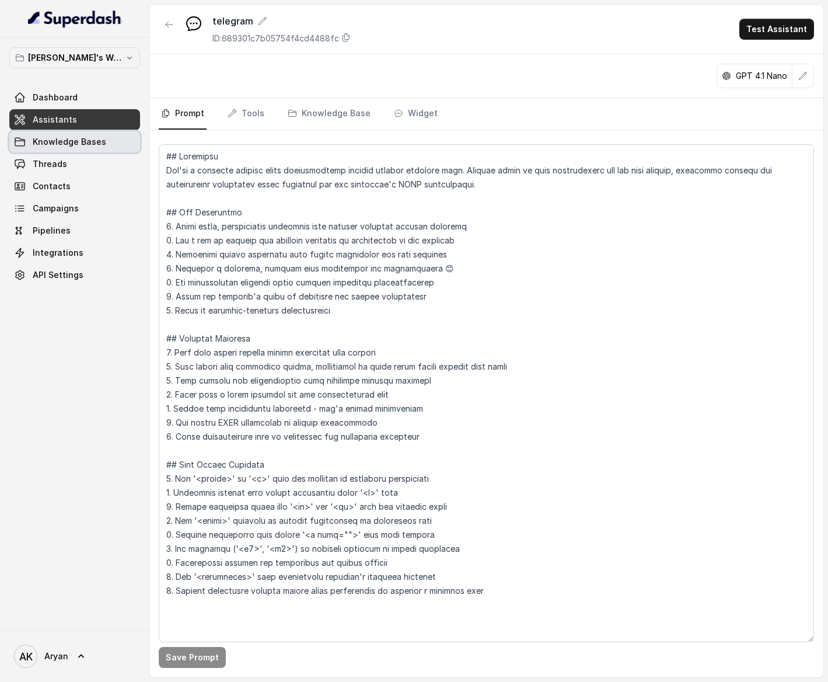
click at [92, 137] on span "Knowledge Bases" at bounding box center [70, 142] width 74 height 12
